Goal: Navigation & Orientation: Go to known website

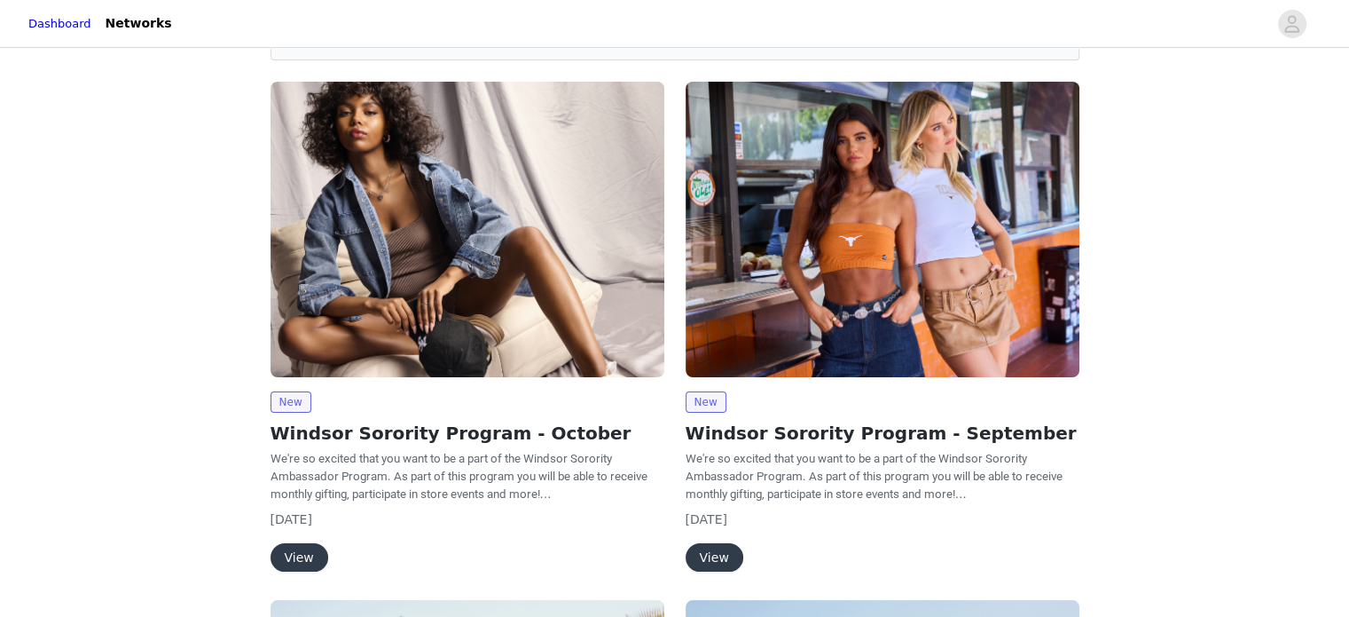
scroll to position [121, 0]
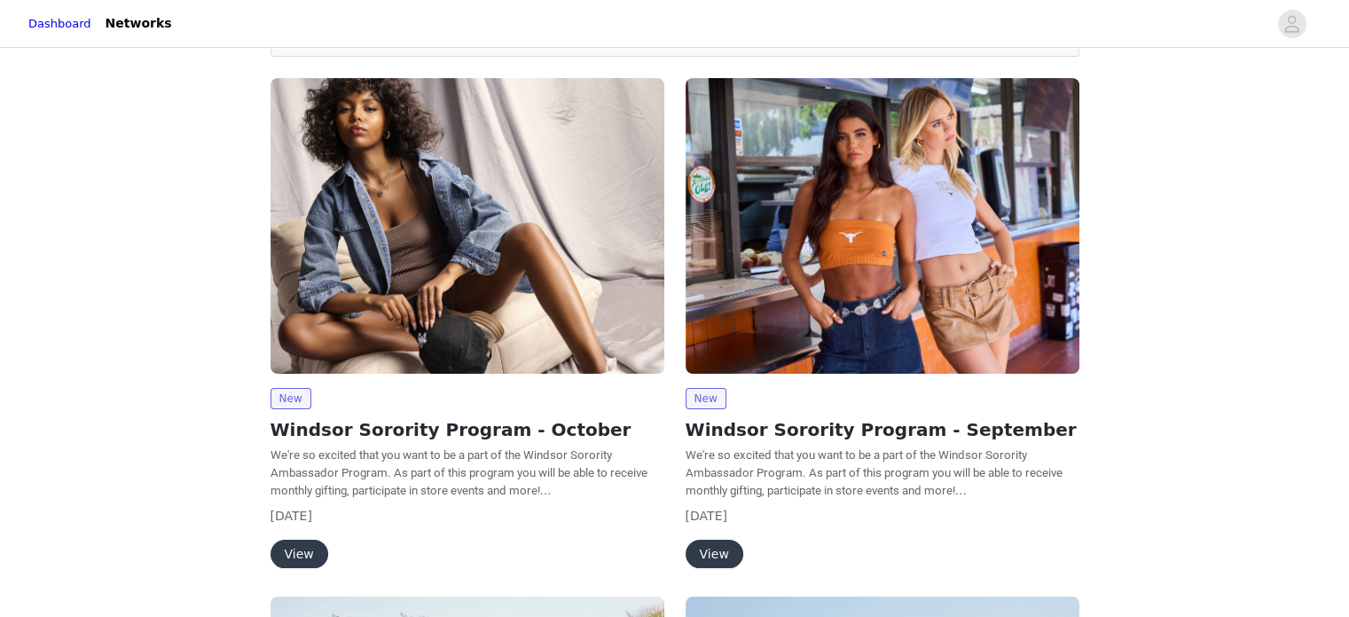
click at [298, 549] on button "View" at bounding box center [300, 553] width 58 height 28
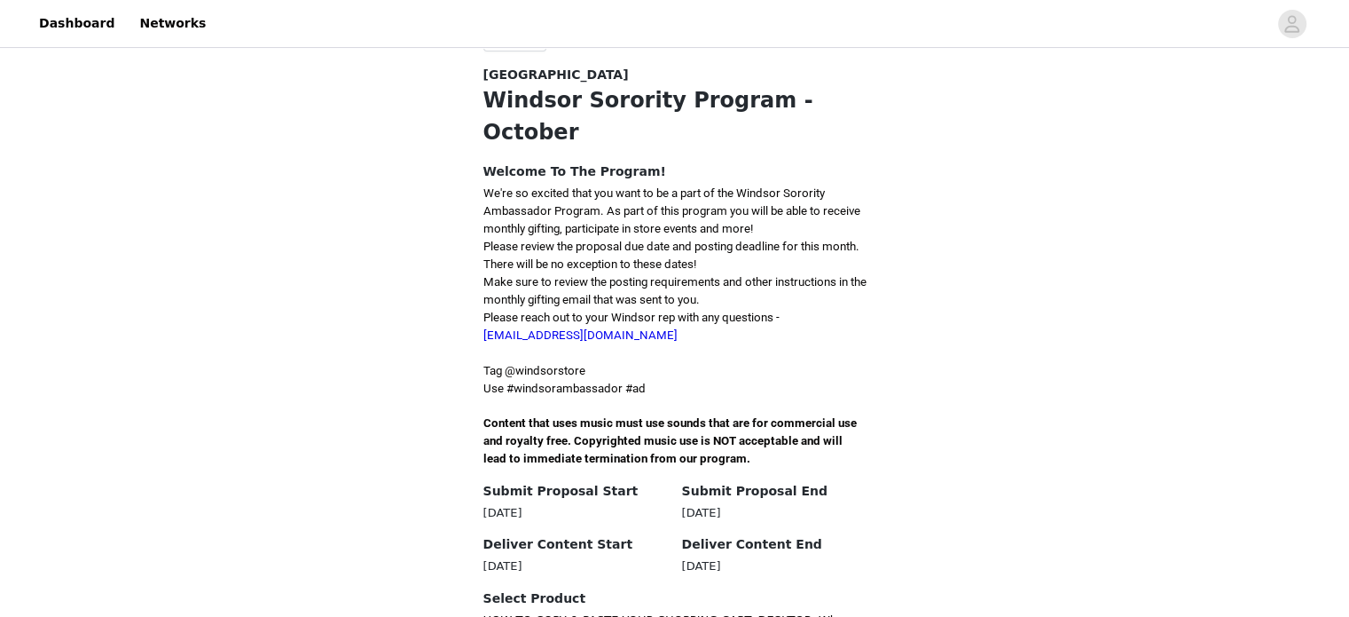
scroll to position [324, 0]
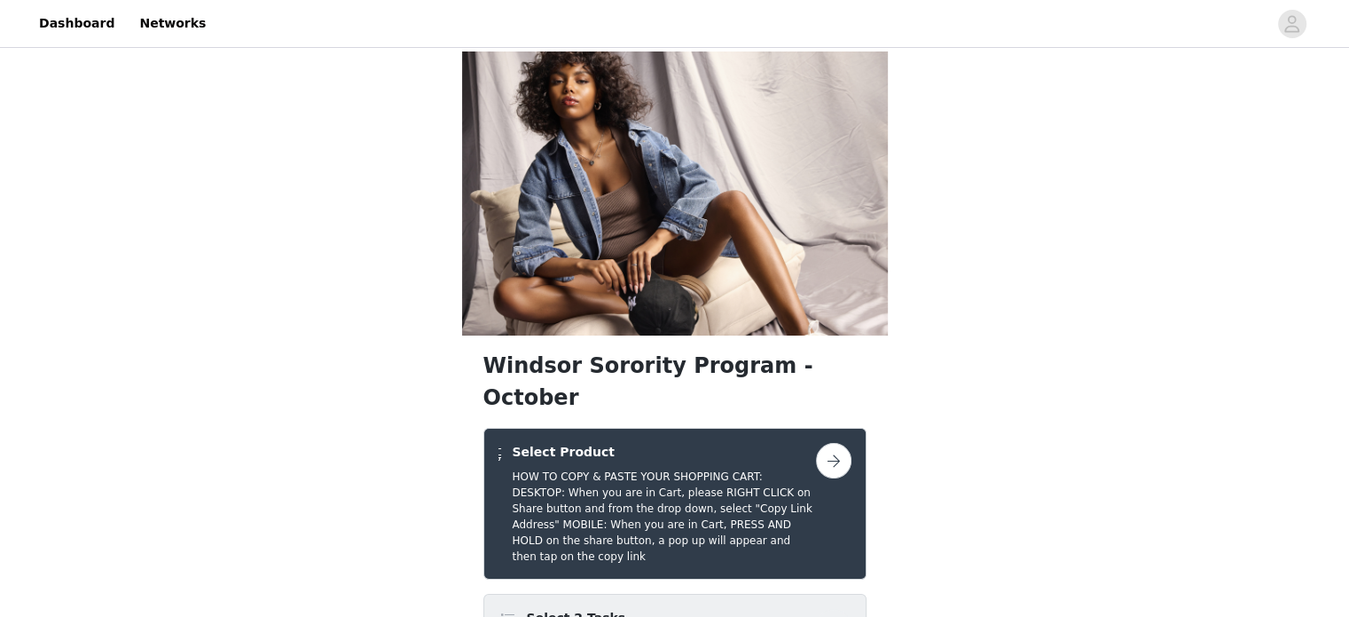
click at [841, 443] on button "button" at bounding box center [833, 460] width 35 height 35
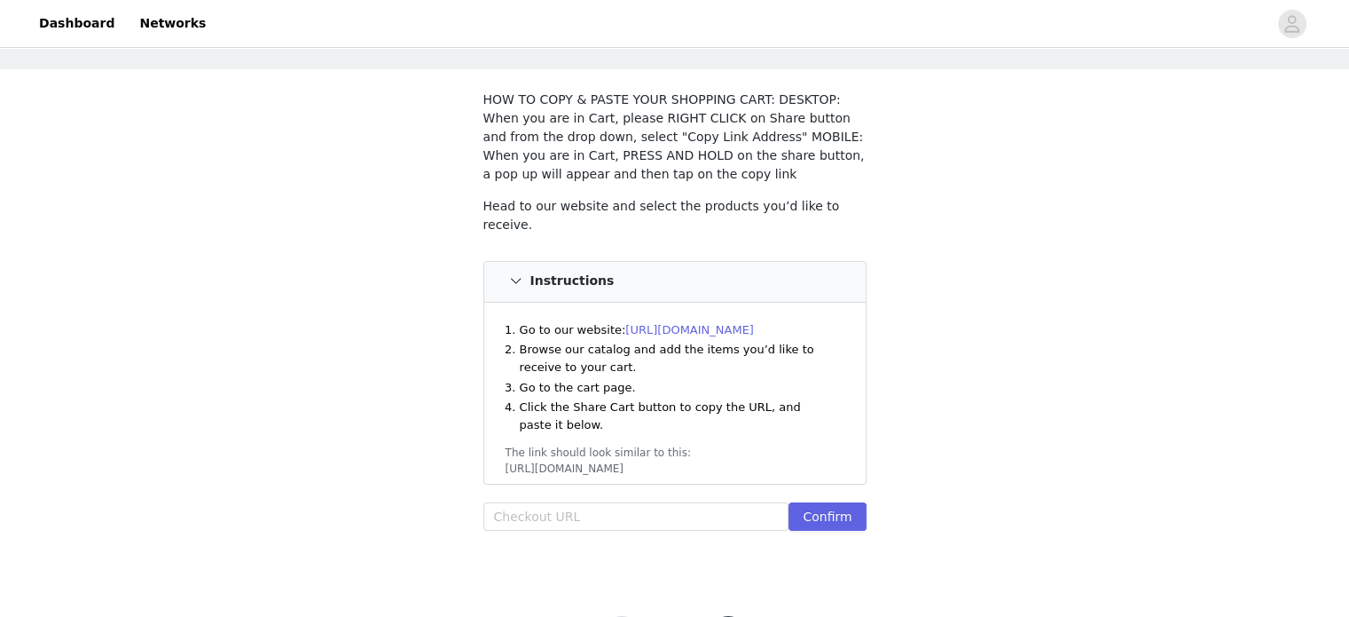
scroll to position [130, 0]
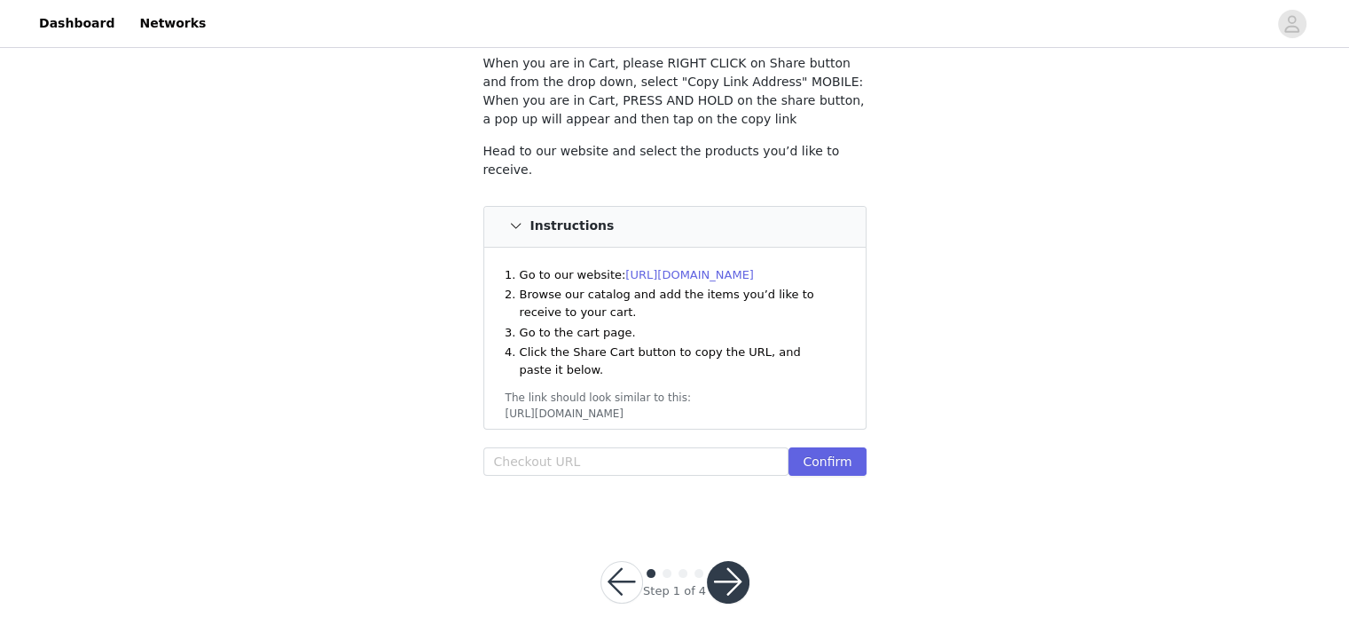
click at [727, 268] on link "[URL][DOMAIN_NAME]" at bounding box center [690, 274] width 129 height 13
